Goal: Transaction & Acquisition: Purchase product/service

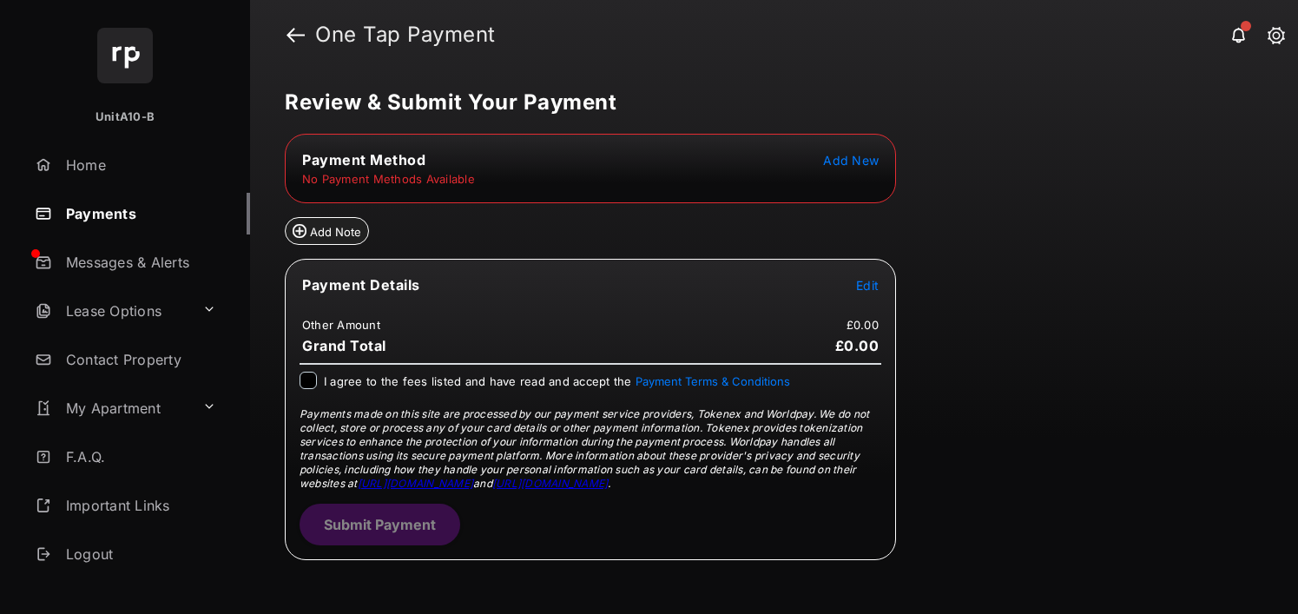
click at [834, 161] on span "Add New" at bounding box center [851, 160] width 56 height 15
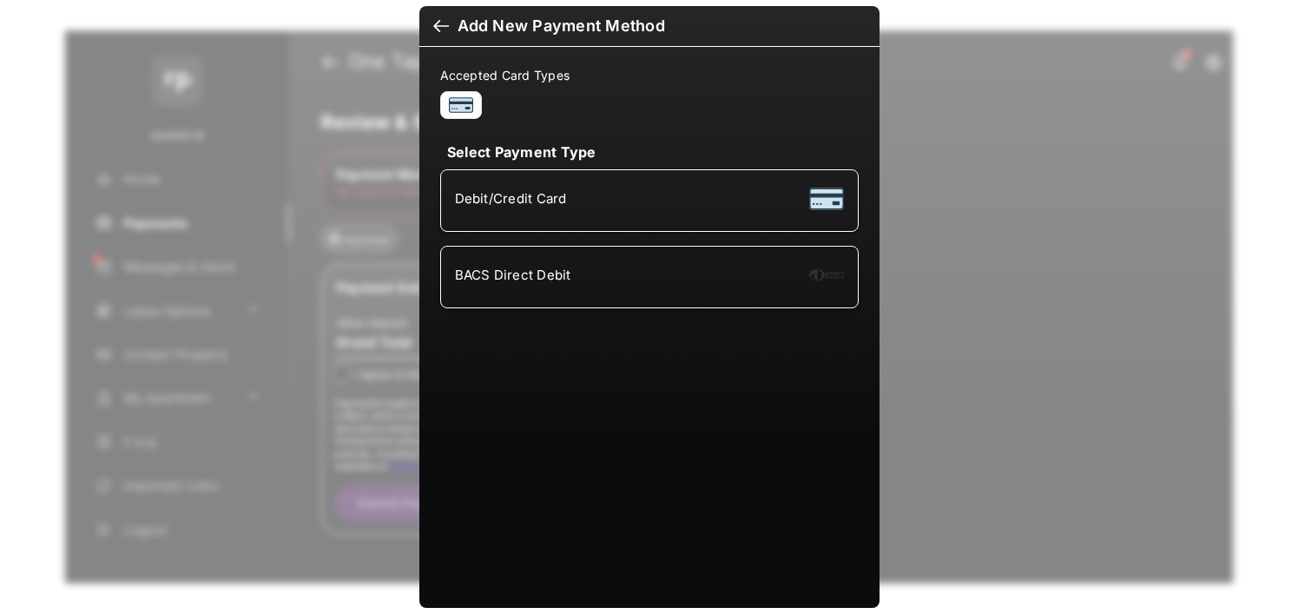
click at [575, 281] on div "BACS Direct Debit" at bounding box center [649, 276] width 389 height 33
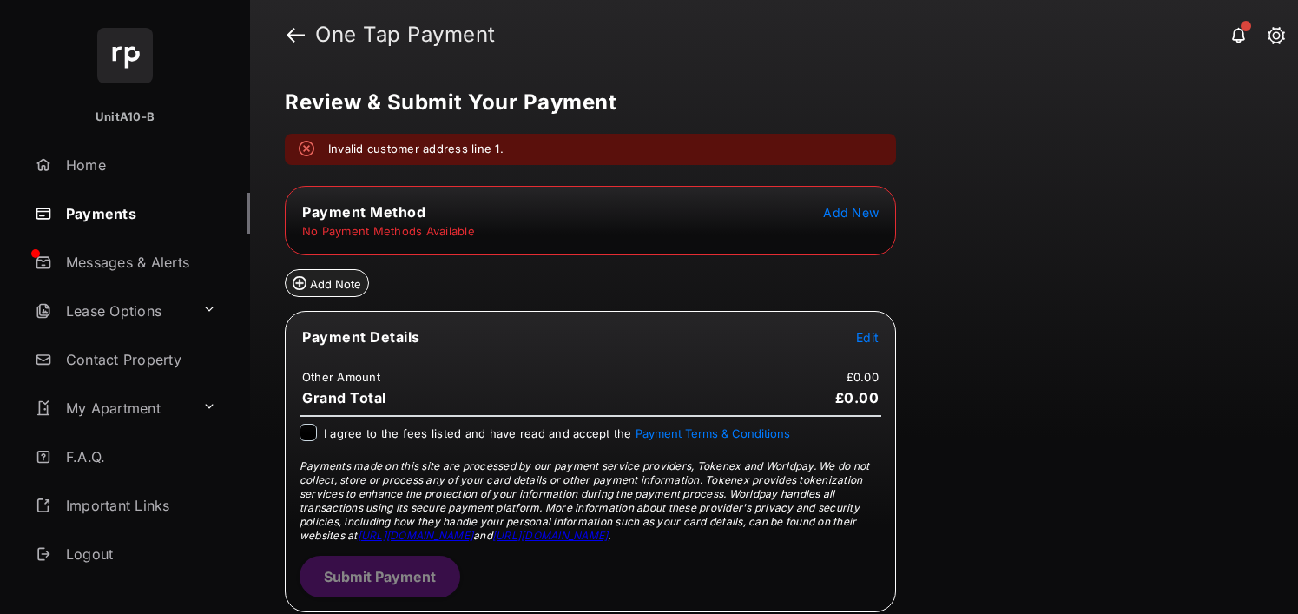
click at [847, 220] on button "Add New" at bounding box center [851, 211] width 56 height 17
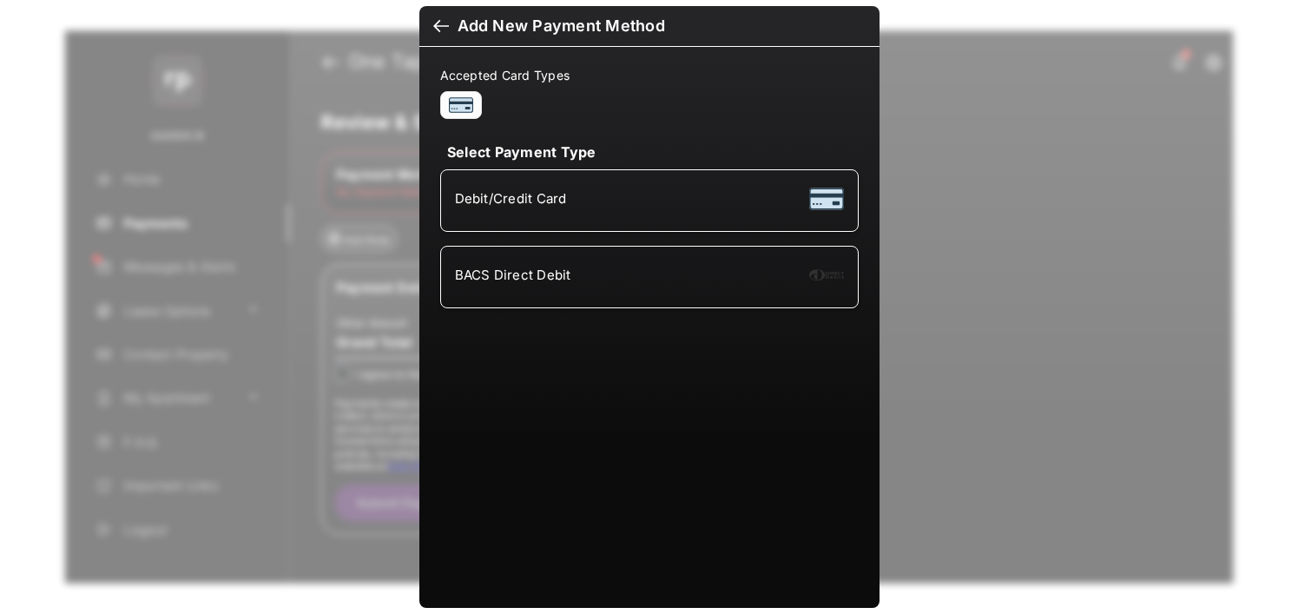
click at [528, 300] on li "BACS Direct Debit" at bounding box center [649, 277] width 418 height 63
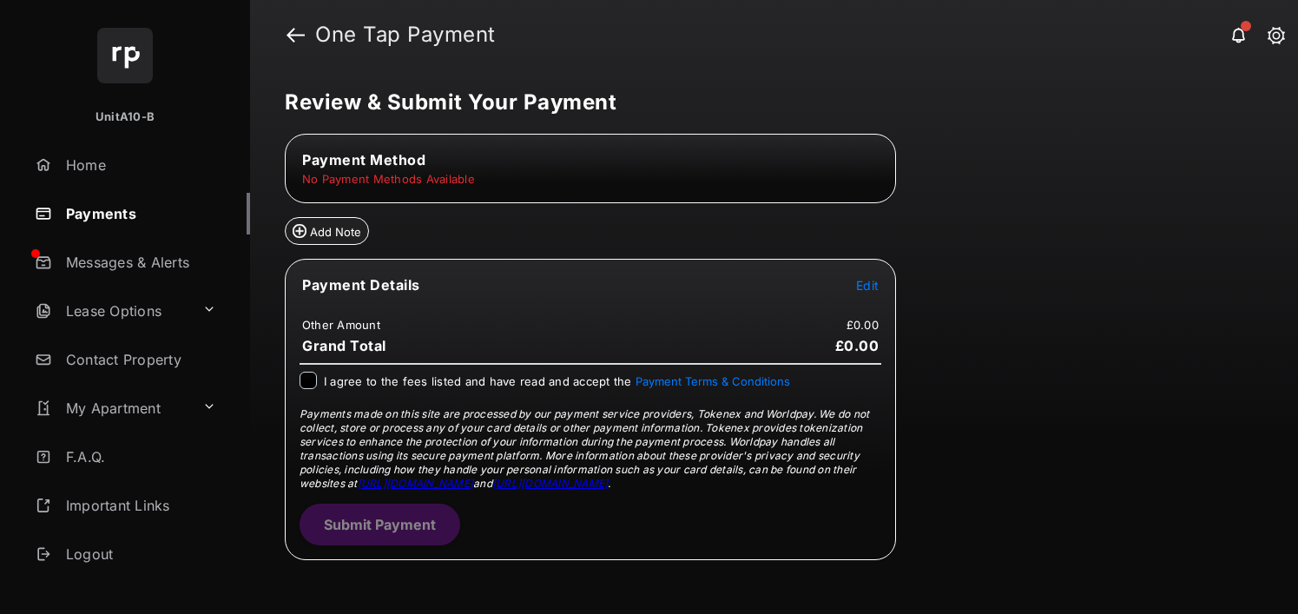
click at [911, 147] on div "Review & Submit Your Payment Payment Method No Payment Methods Available Add No…" at bounding box center [774, 341] width 1048 height 544
click at [827, 168] on button "Add New" at bounding box center [851, 159] width 56 height 17
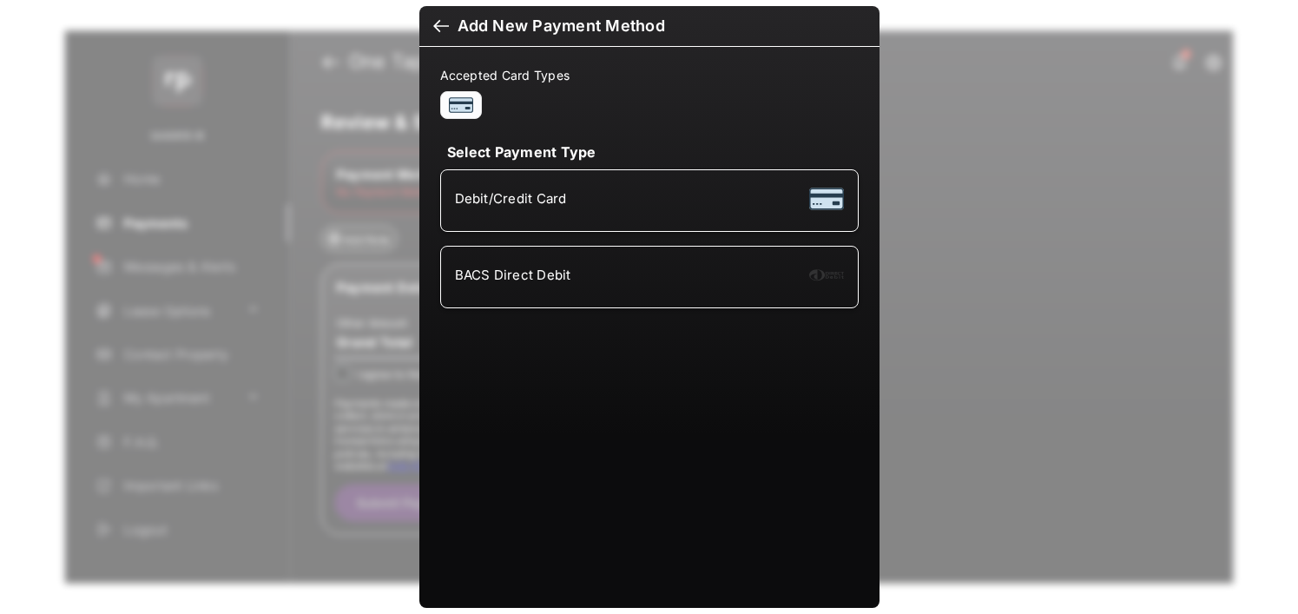
click at [517, 224] on li "Debit/Credit Card" at bounding box center [649, 200] width 418 height 63
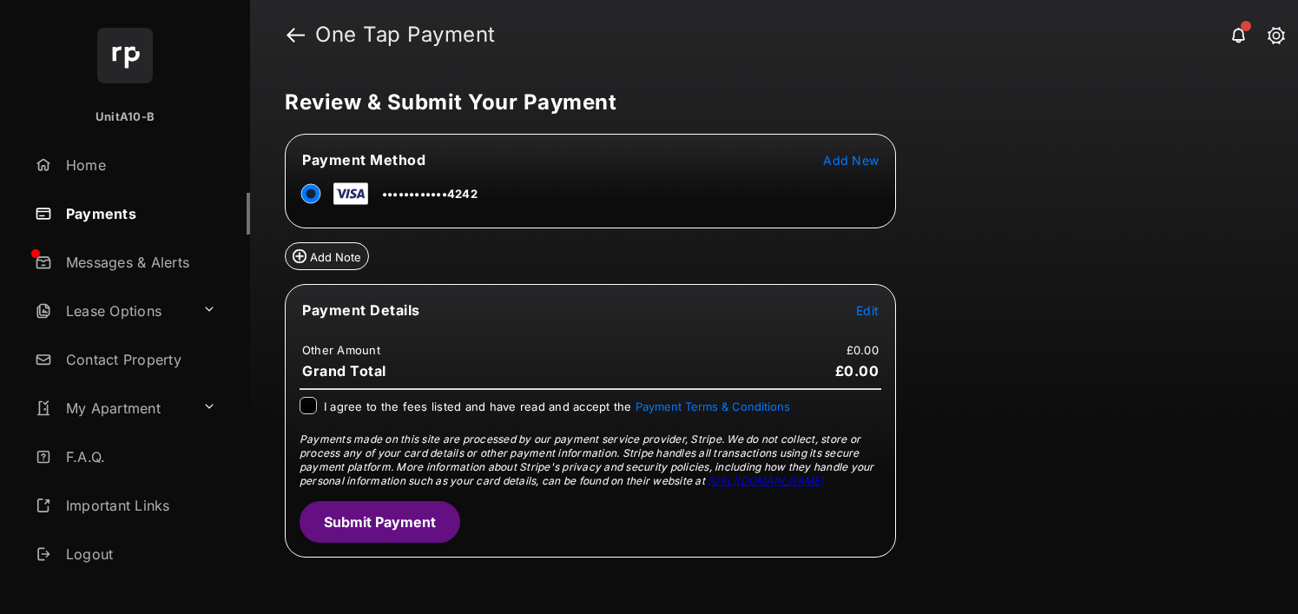
click at [881, 311] on tr "Payment Details Edit" at bounding box center [590, 320] width 606 height 40
click at [870, 311] on span "Edit" at bounding box center [867, 310] width 23 height 15
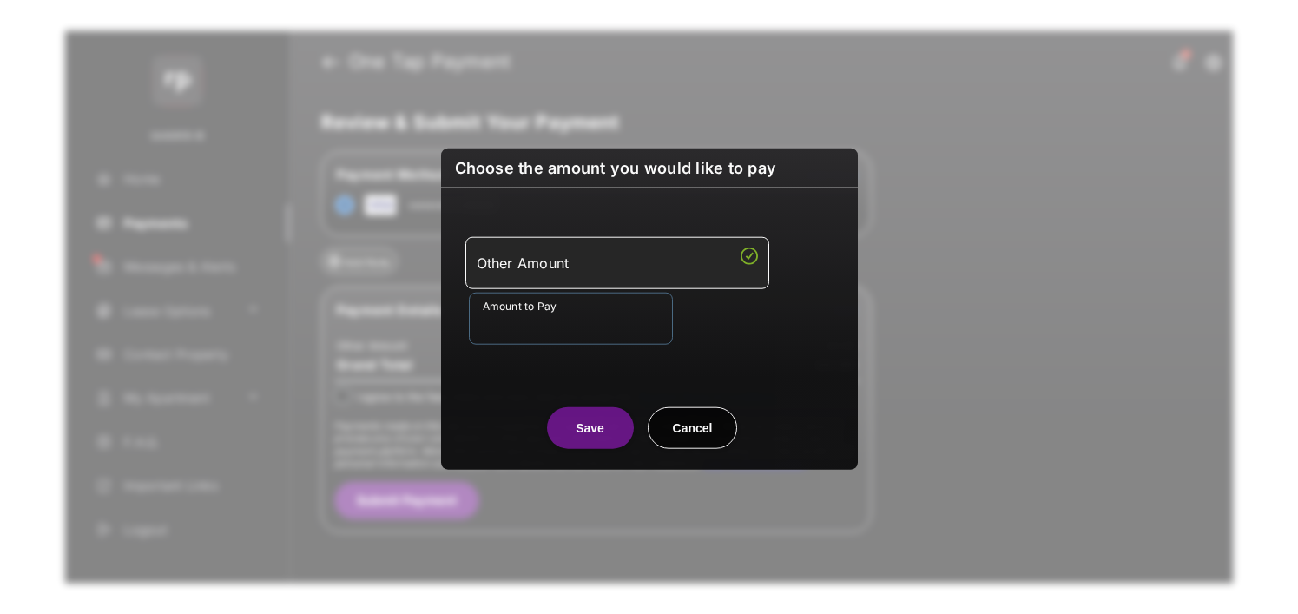
click at [601, 310] on input "Amount to Pay" at bounding box center [571, 318] width 204 height 52
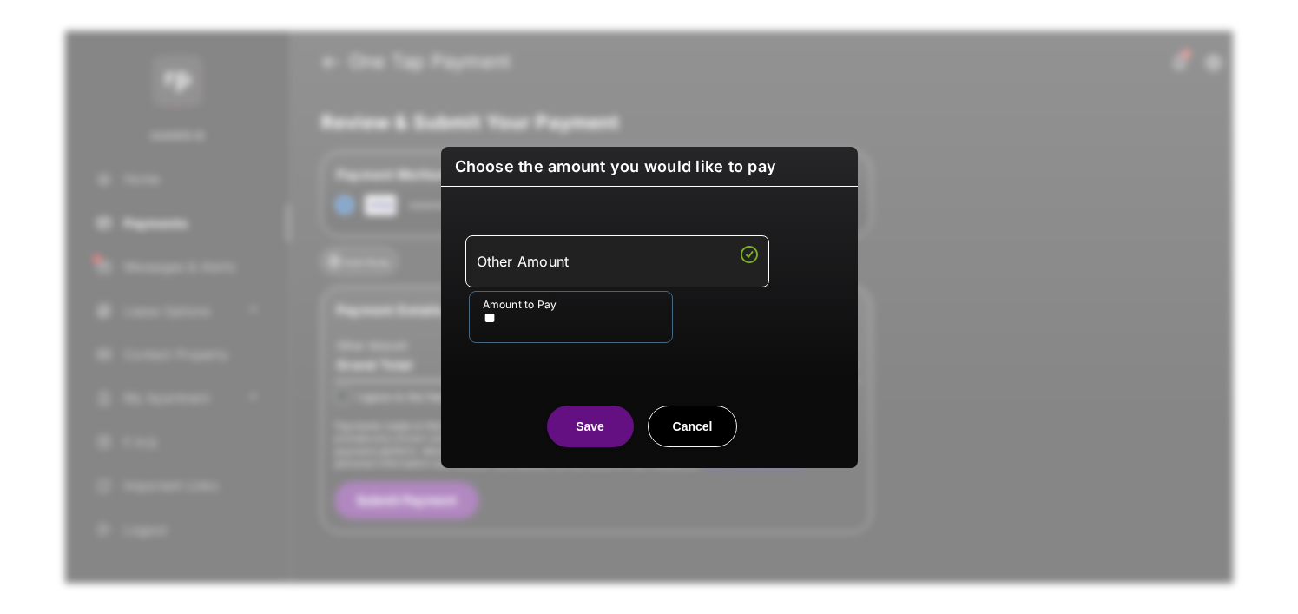
type input "**"
click at [495, 392] on center "Save Cancel" at bounding box center [649, 420] width 375 height 56
click at [575, 445] on button "Save" at bounding box center [590, 426] width 87 height 42
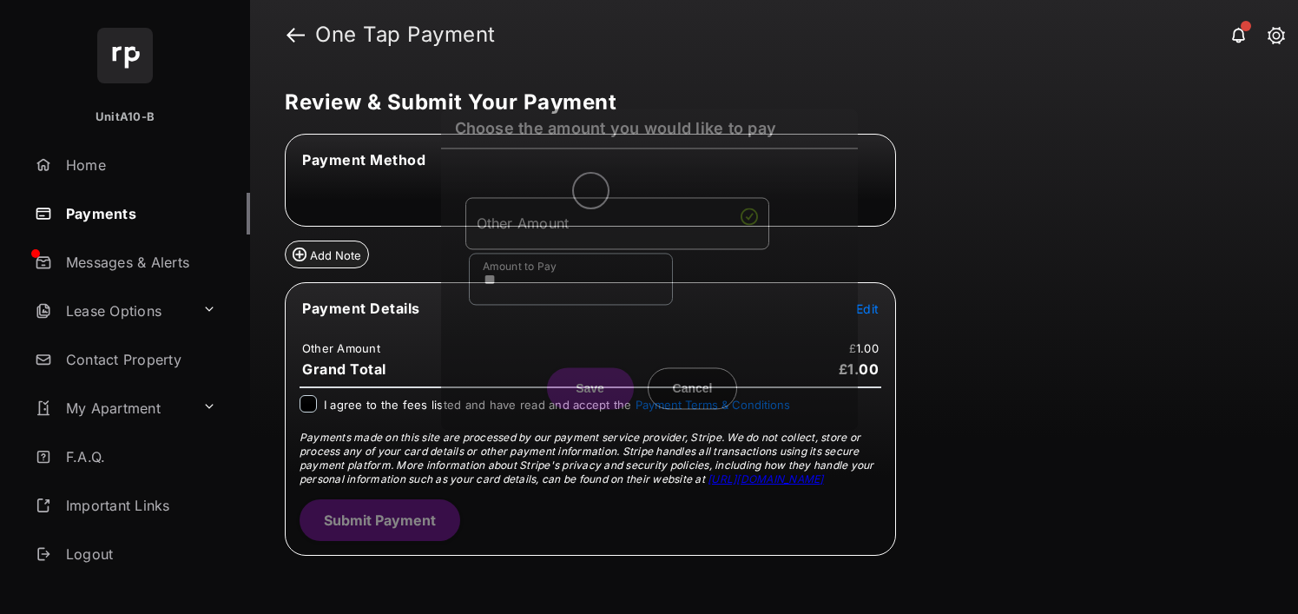
click at [575, 443] on div "Choose the amount you would like to pay Other Amount Amount to Pay ** Save Canc…" at bounding box center [649, 307] width 1298 height 614
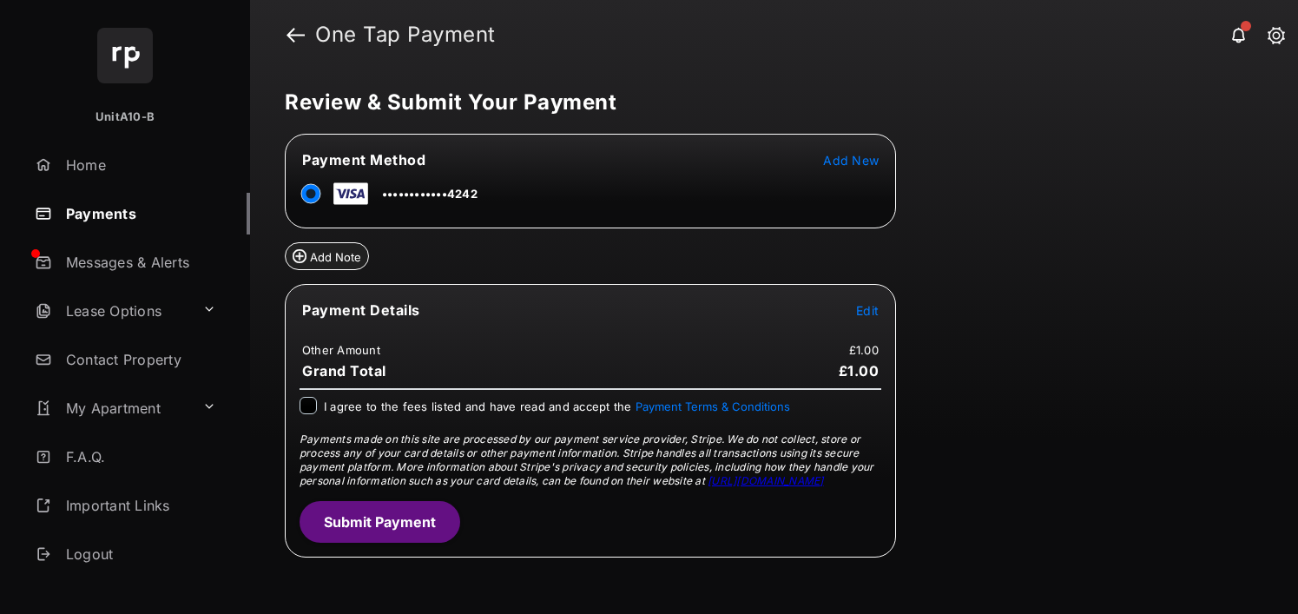
click at [442, 436] on span "Payments made on this site are processed by our payment service provider, Strip…" at bounding box center [587, 459] width 575 height 55
click at [448, 381] on table "Payment Details Edit Other Amount £1.00 Grand Total £1.00" at bounding box center [591, 340] width 610 height 83
click at [433, 407] on span "I agree to the fees listed and have read and accept the Payment Terms & Conditi…" at bounding box center [557, 406] width 466 height 14
click at [386, 511] on button "Submit Payment" at bounding box center [380, 522] width 161 height 42
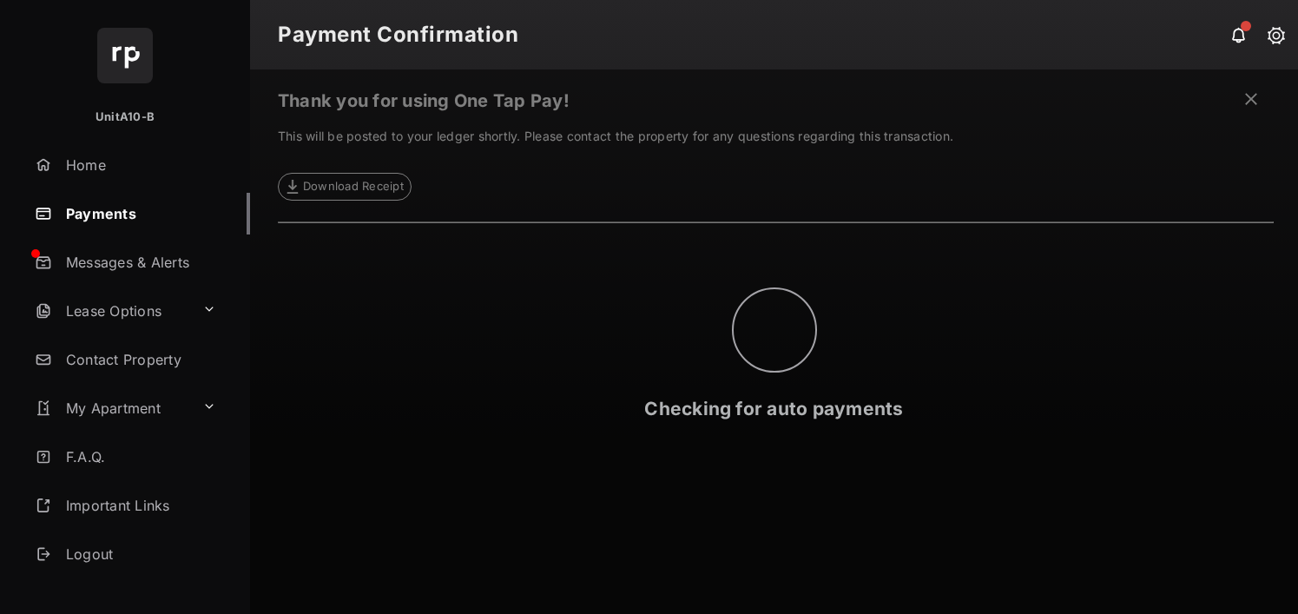
click at [168, 208] on link "Payments" at bounding box center [139, 214] width 222 height 42
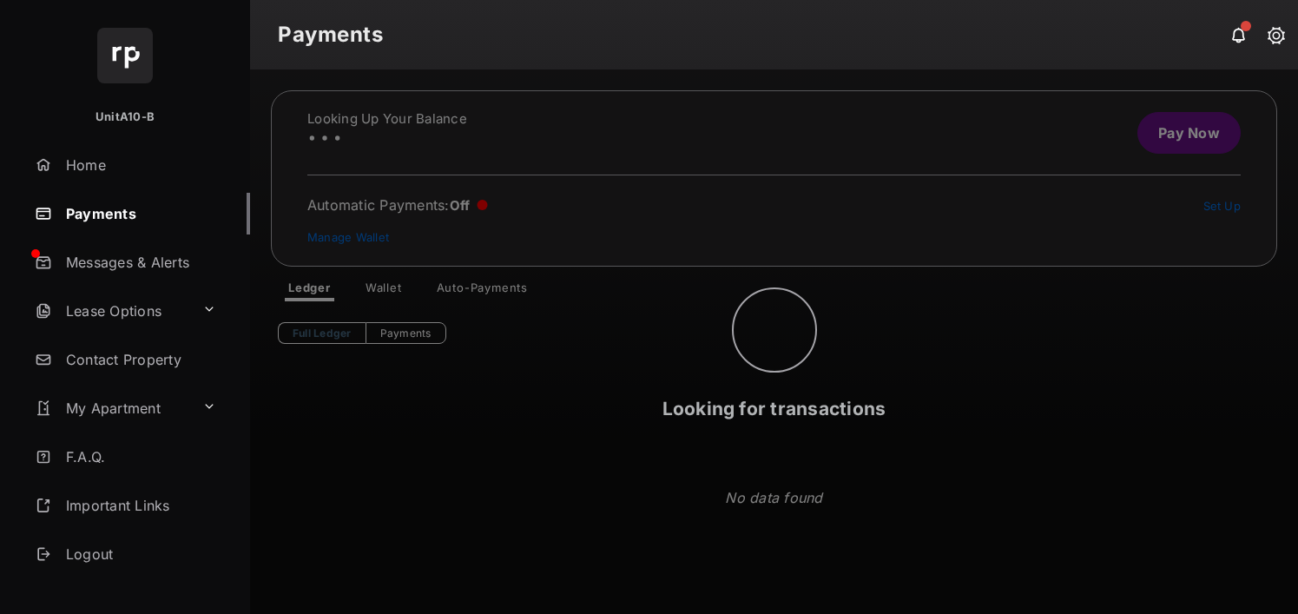
click at [418, 277] on div "Looking for transactions" at bounding box center [774, 341] width 1048 height 544
click at [389, 293] on div "Looking for transactions" at bounding box center [774, 341] width 1048 height 544
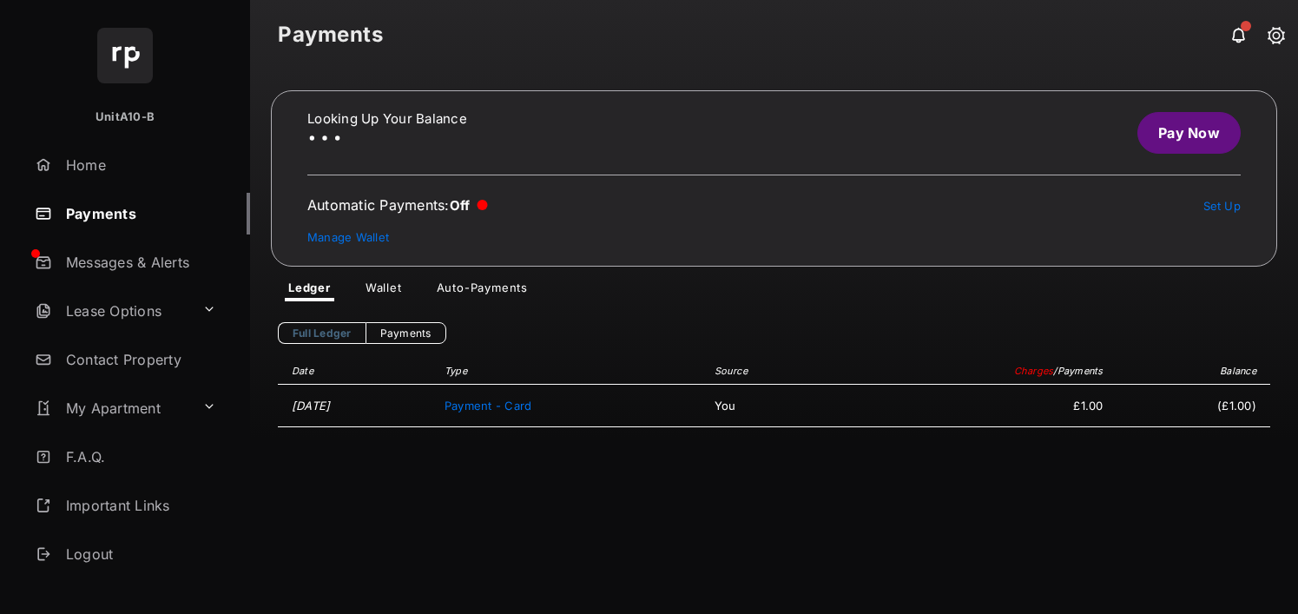
click at [386, 286] on link "Wallet" at bounding box center [384, 290] width 64 height 21
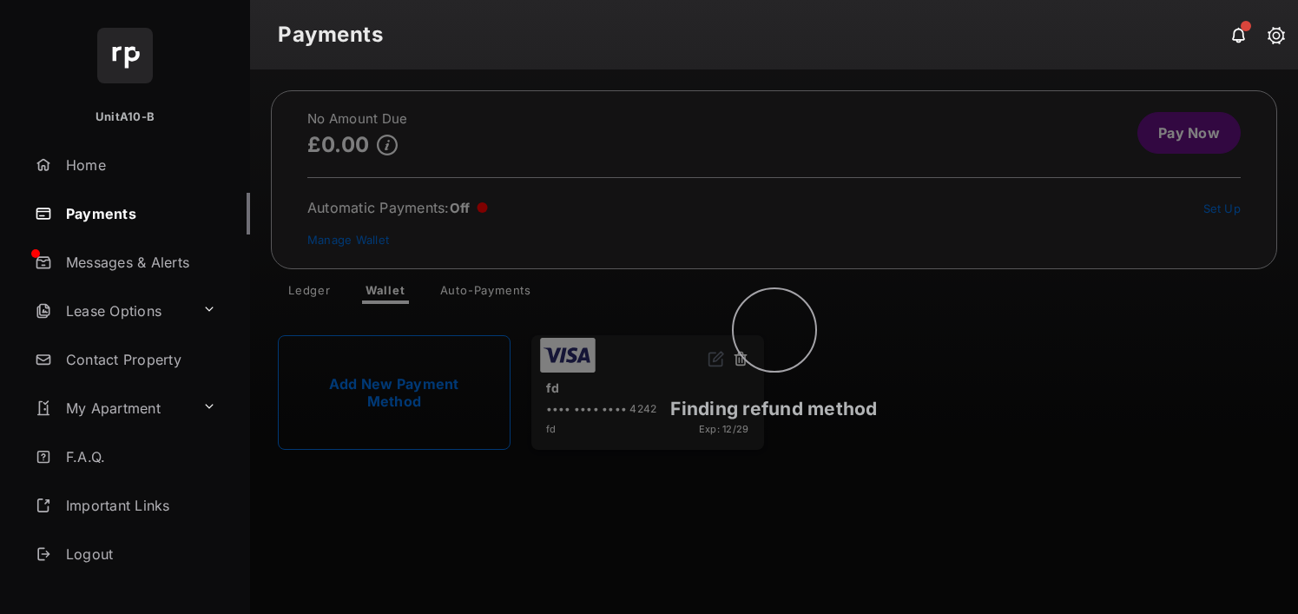
click at [767, 358] on circle at bounding box center [775, 330] width 82 height 82
click at [740, 366] on icon at bounding box center [774, 330] width 87 height 87
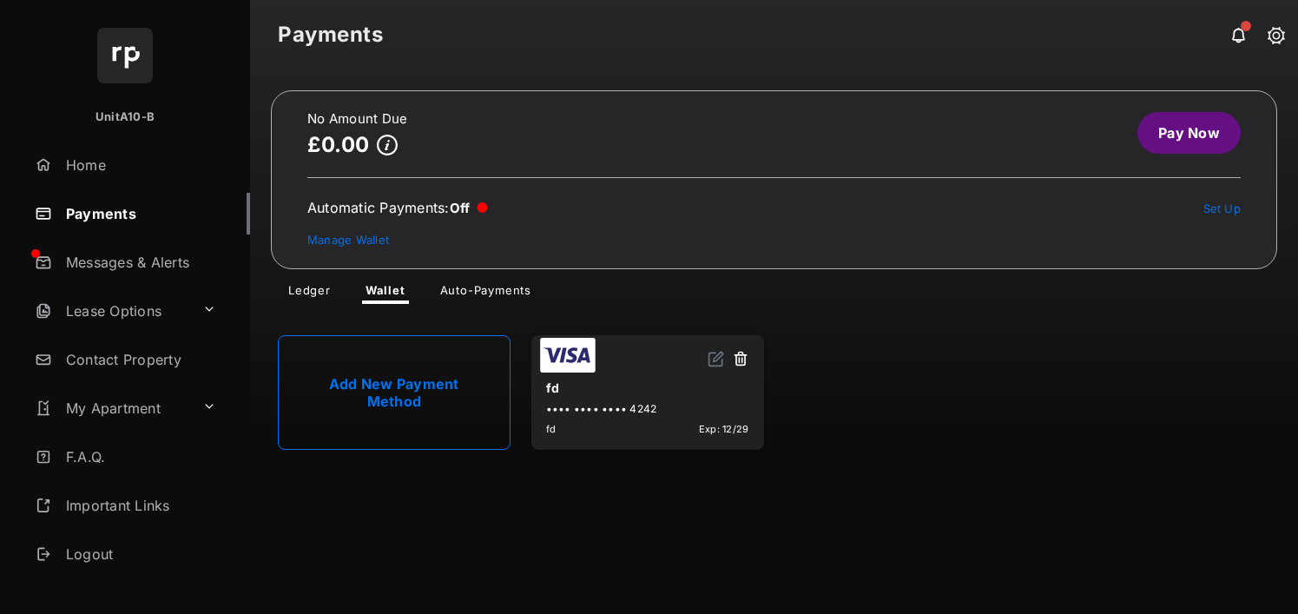
click at [741, 359] on button at bounding box center [740, 360] width 17 height 20
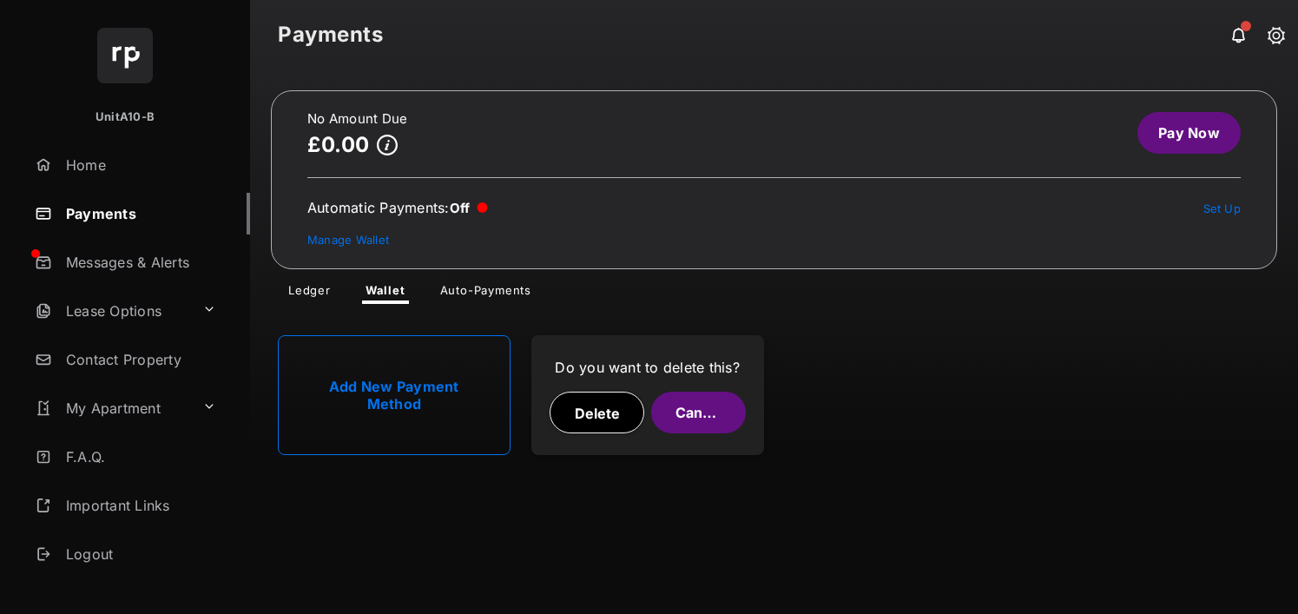
click at [583, 404] on button "Delete" at bounding box center [597, 413] width 95 height 42
